Goal: Find specific fact: Find specific fact

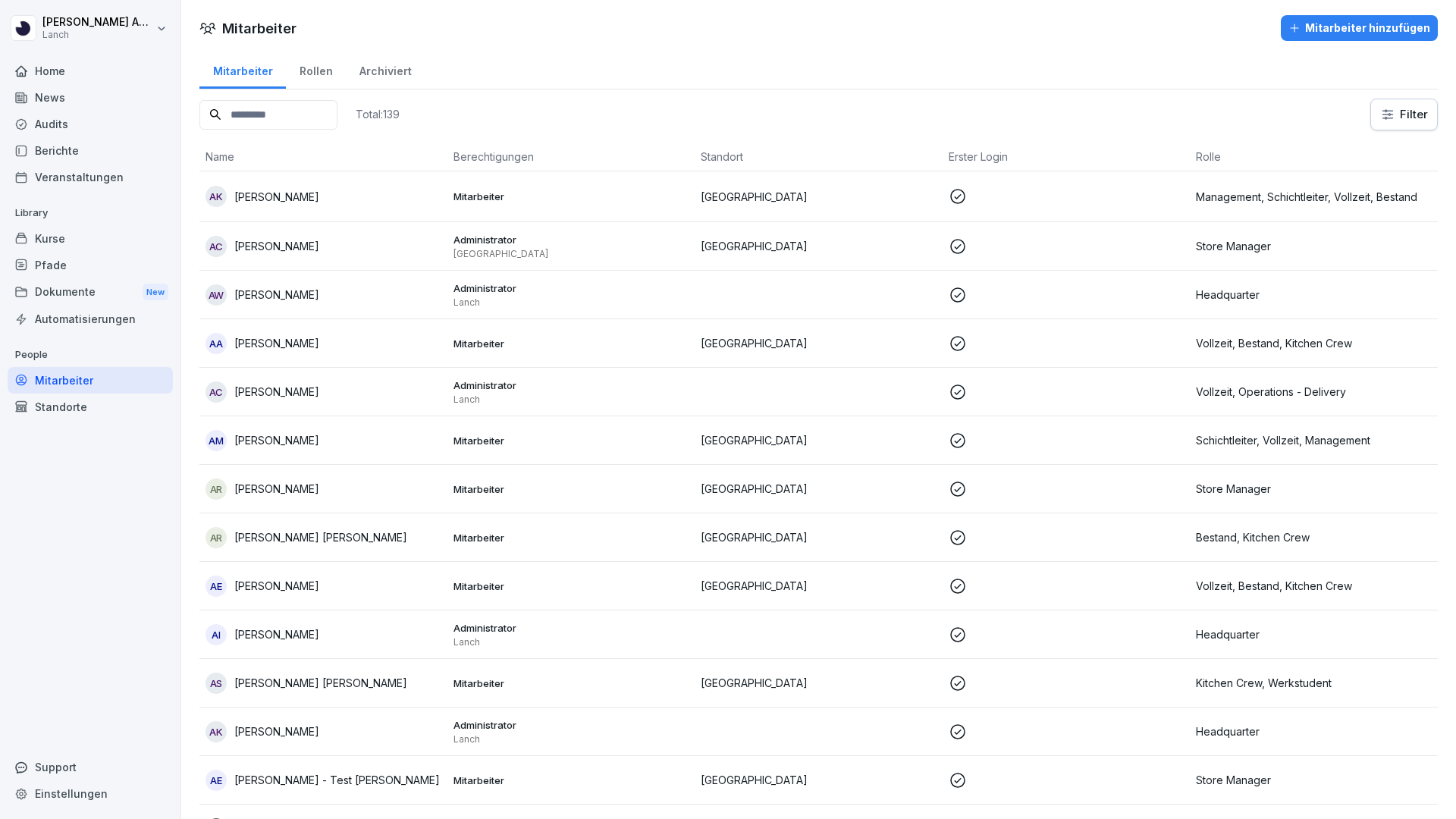
click at [101, 527] on div "Home News Audits Berichte Veranstaltungen Library Kurse Pfade Dokumente New Aut…" at bounding box center [90, 430] width 165 height 763
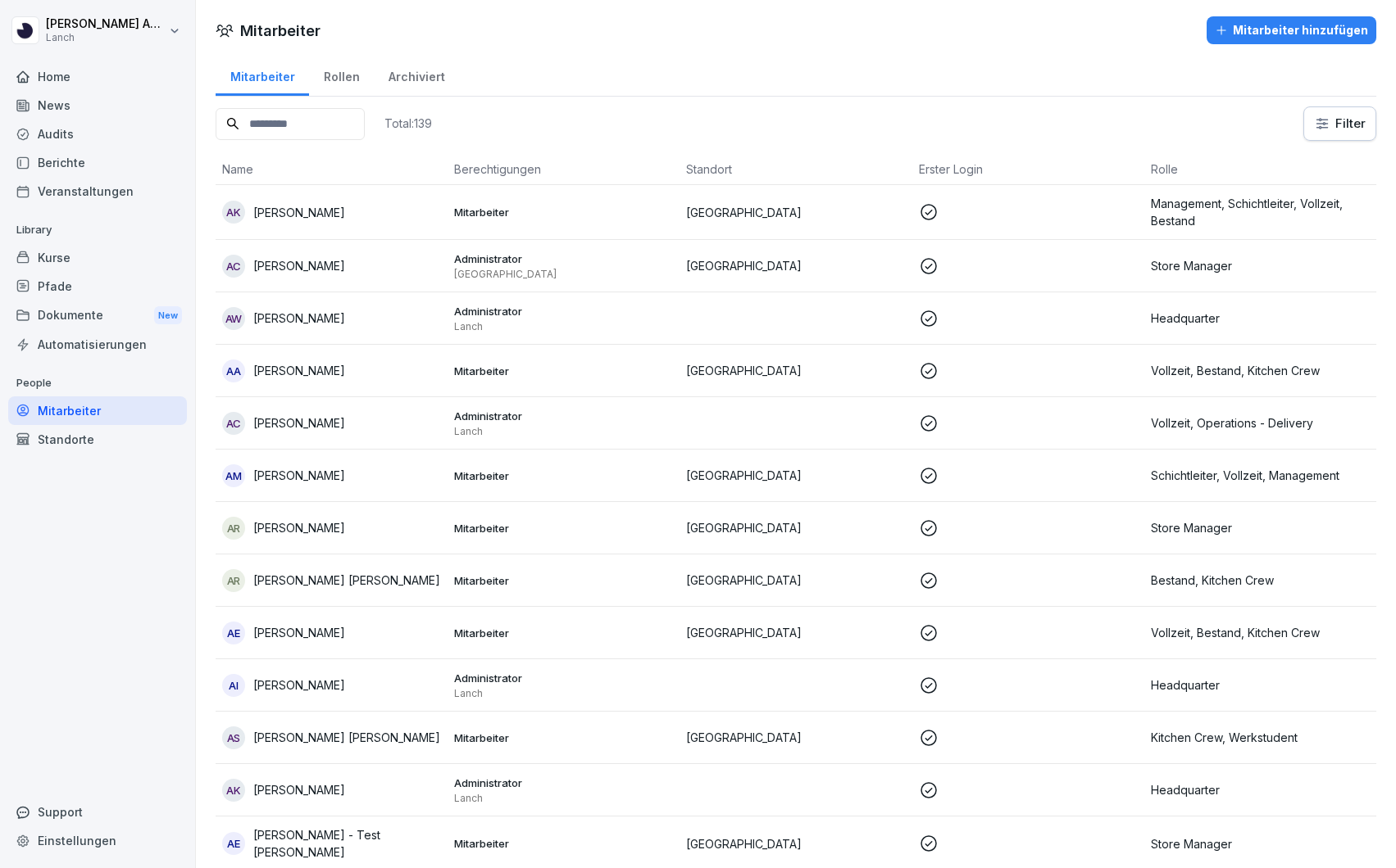
click at [277, 119] on input at bounding box center [290, 124] width 149 height 32
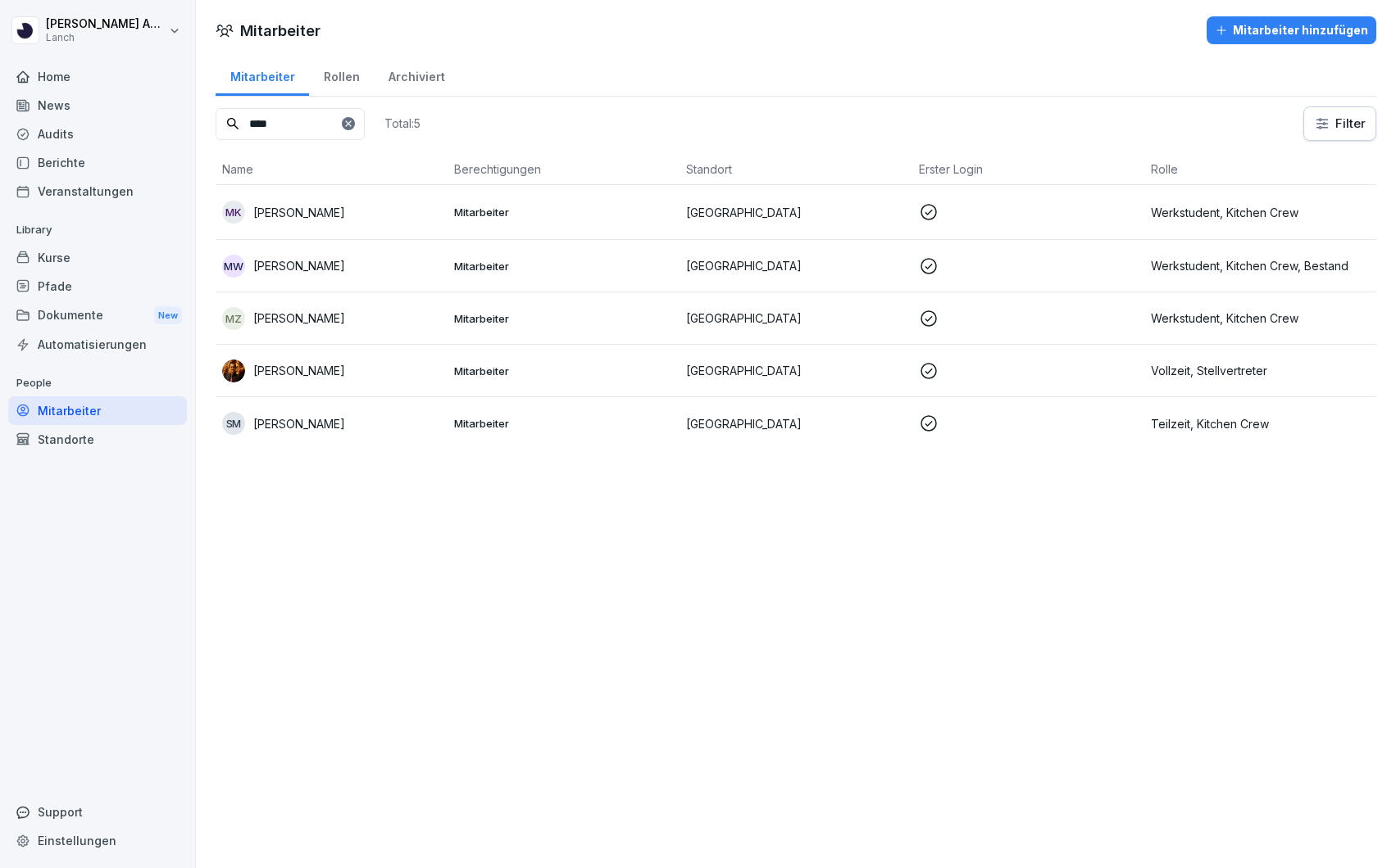
type input "****"
click at [322, 372] on p "[PERSON_NAME]" at bounding box center [299, 370] width 92 height 17
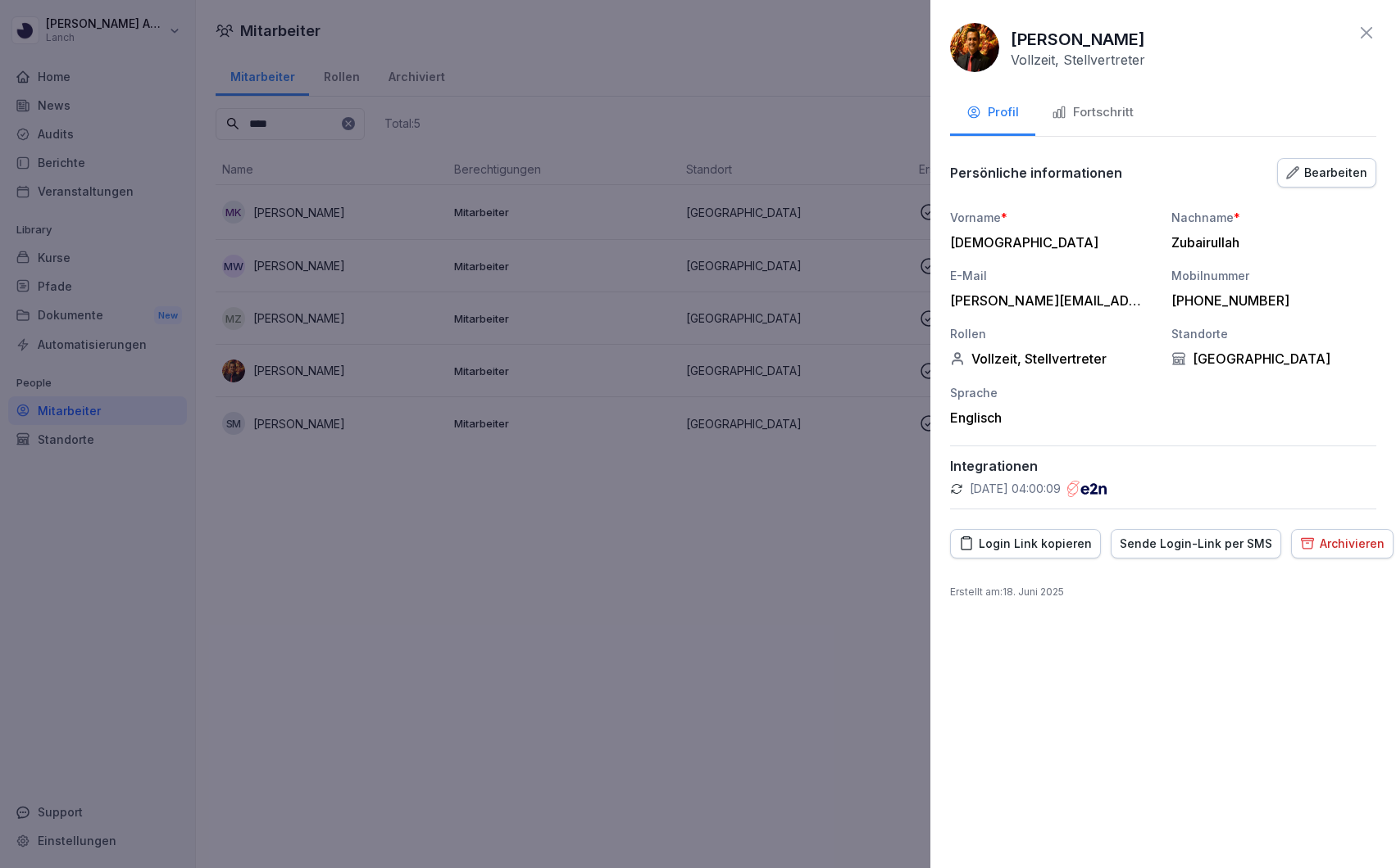
drag, startPoint x: 1197, startPoint y: 36, endPoint x: 1108, endPoint y: 41, distance: 89.1
click at [1108, 41] on p "[PERSON_NAME]" at bounding box center [1078, 39] width 134 height 24
copy p "Zubairullah"
drag, startPoint x: 1173, startPoint y: 299, endPoint x: 1300, endPoint y: 300, distance: 127.0
click at [1300, 300] on div "[PHONE_NUMBER]" at bounding box center [1268, 300] width 196 height 17
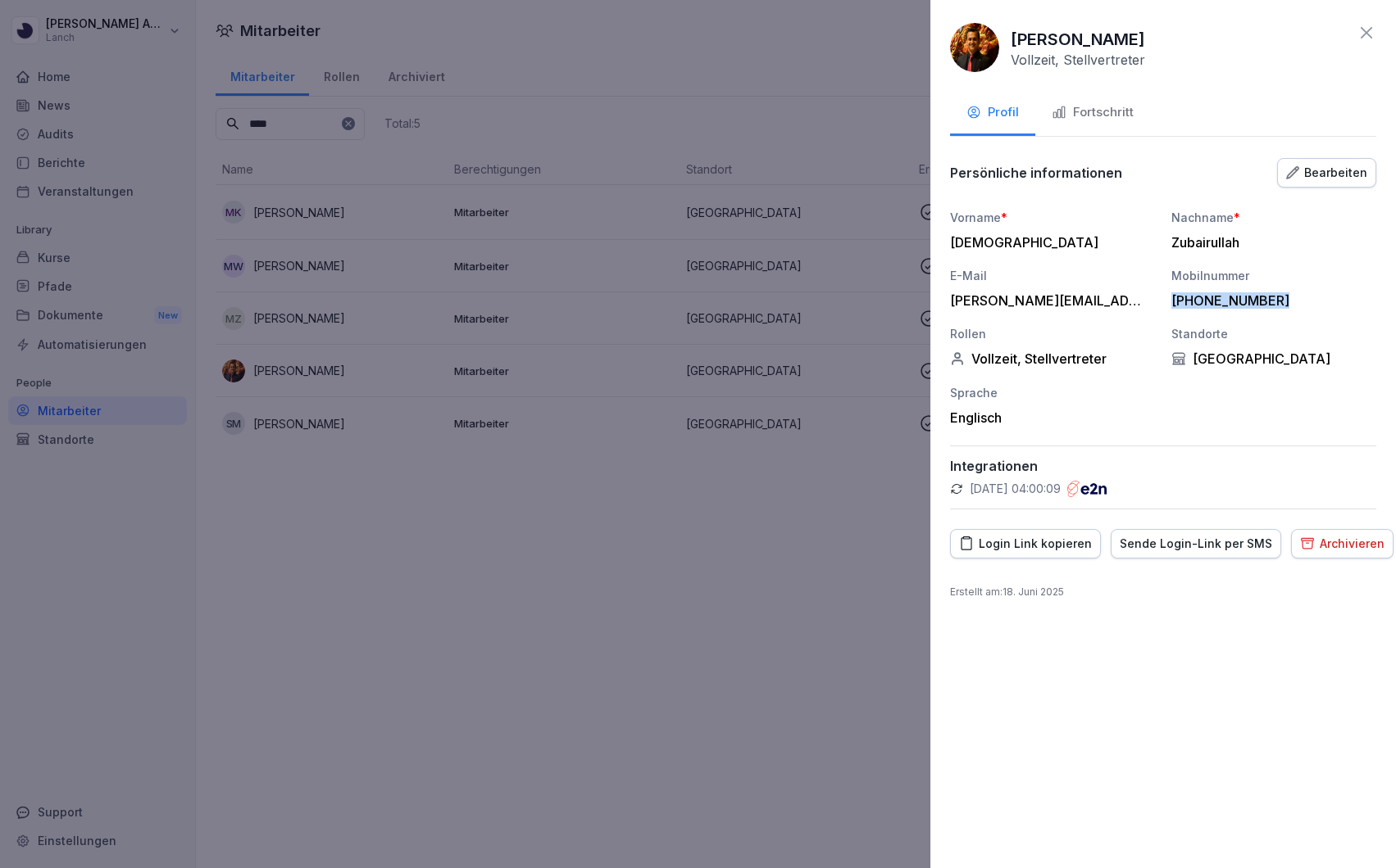
copy div "[PHONE_NUMBER]"
click at [1365, 33] on icon at bounding box center [1366, 33] width 11 height 11
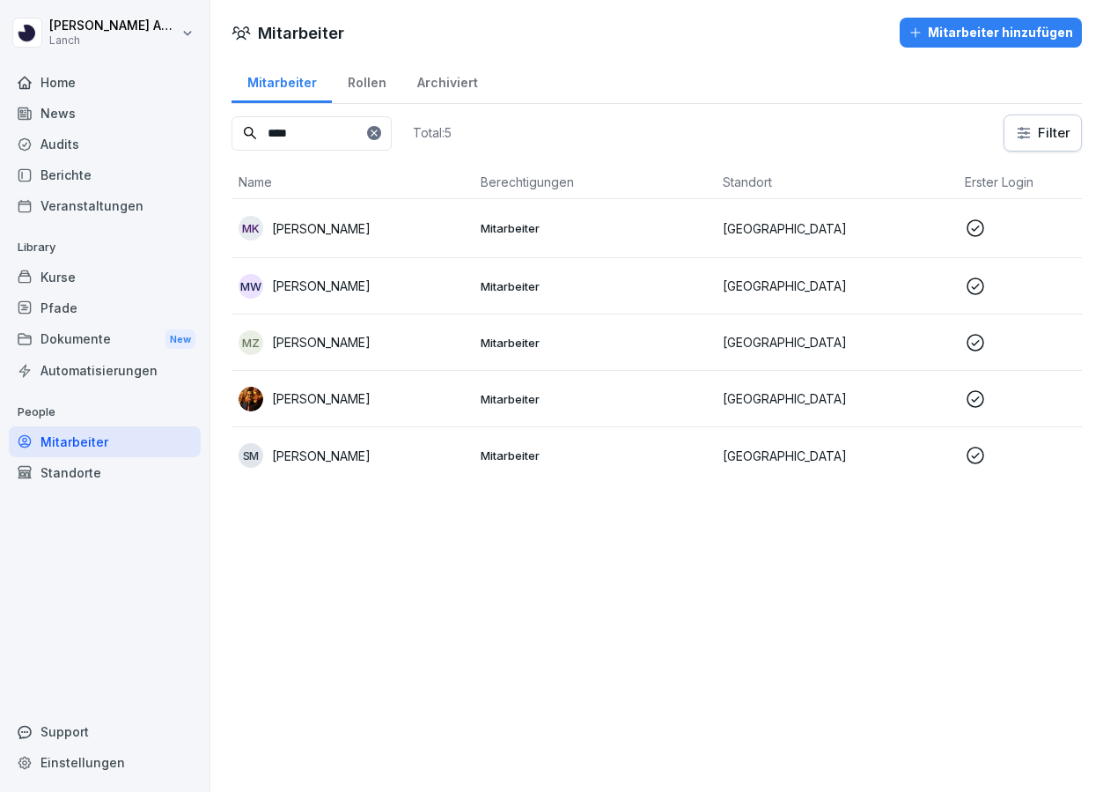
click at [549, 45] on div "Mitarbeiter Mitarbeiter hinzufügen" at bounding box center [656, 33] width 893 height 30
